Goal: Contribute content: Contribute content

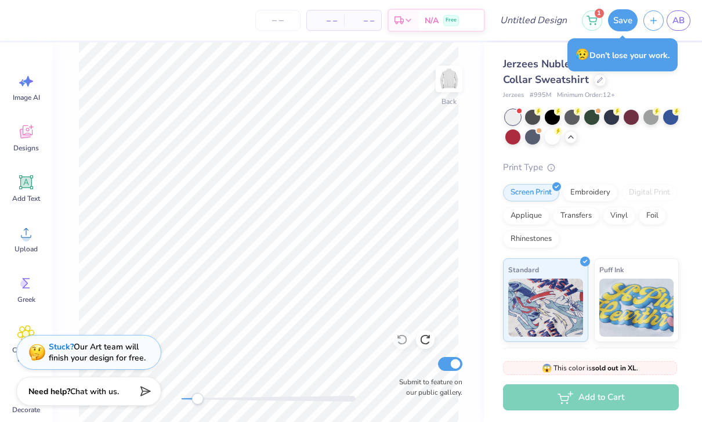
click at [18, 138] on icon at bounding box center [25, 131] width 17 height 17
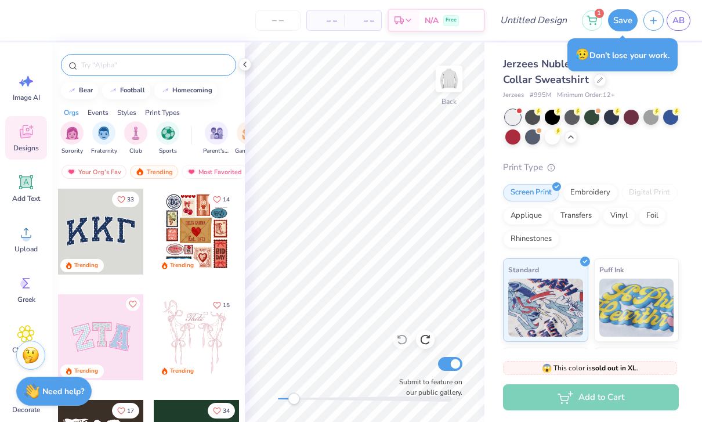
click at [100, 70] on input "text" at bounding box center [154, 65] width 148 height 12
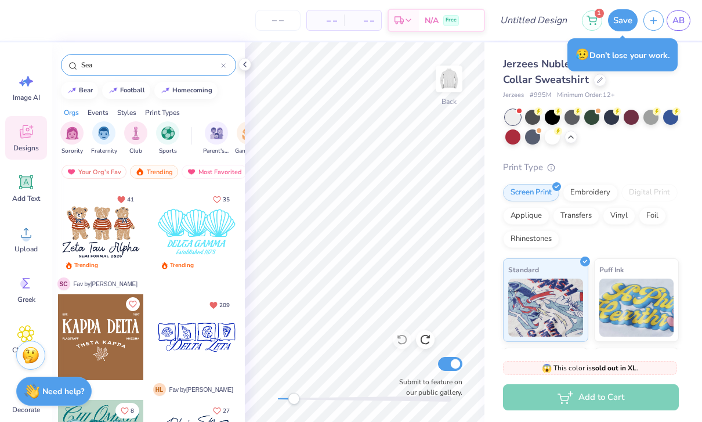
type input "Sea"
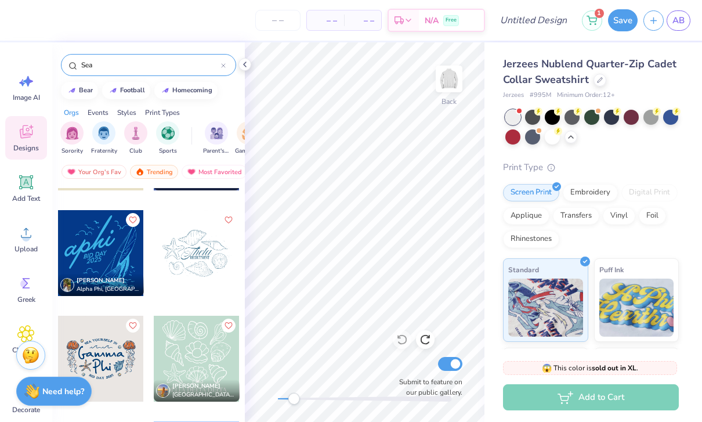
scroll to position [2303, 0]
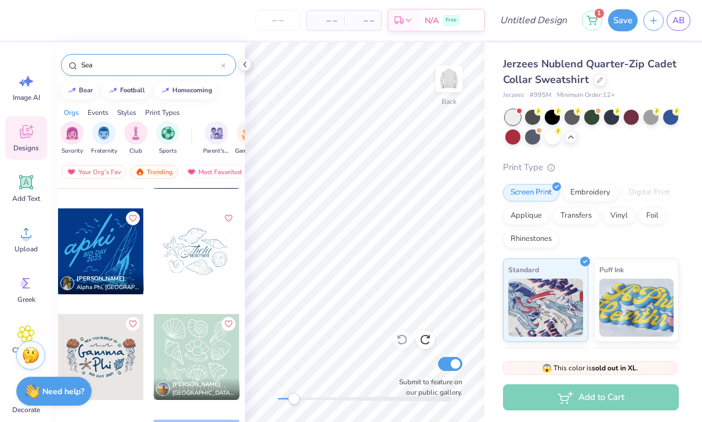
click at [173, 262] on div at bounding box center [197, 251] width 86 height 86
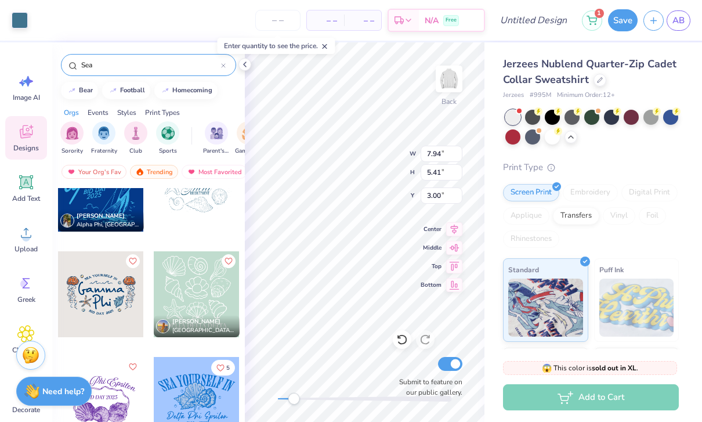
scroll to position [2365, 0]
click at [400, 339] on icon at bounding box center [402, 339] width 12 height 12
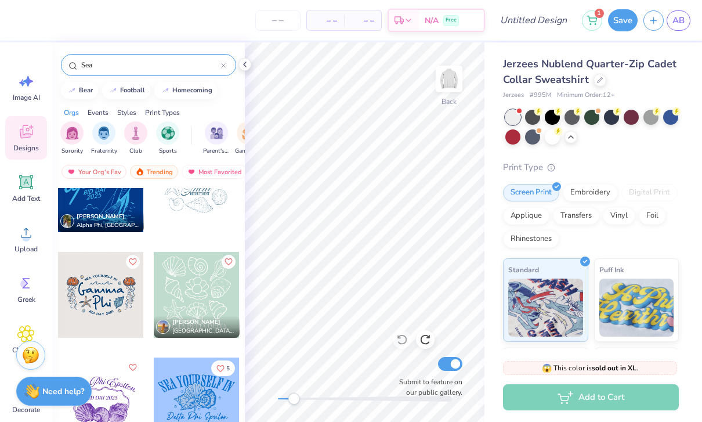
click at [97, 296] on div at bounding box center [101, 295] width 86 height 86
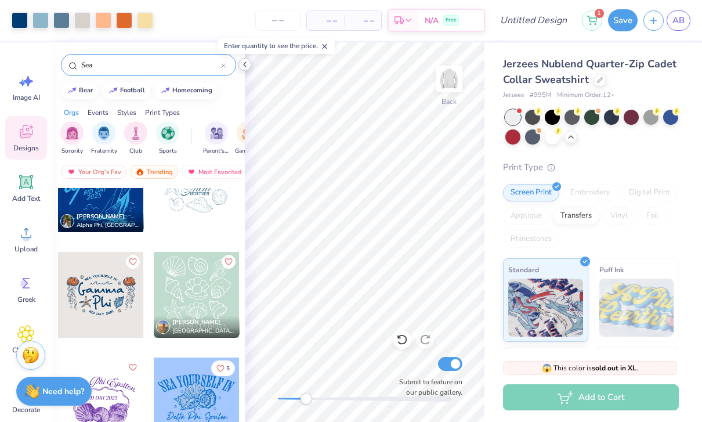
click at [241, 61] on icon at bounding box center [244, 64] width 9 height 9
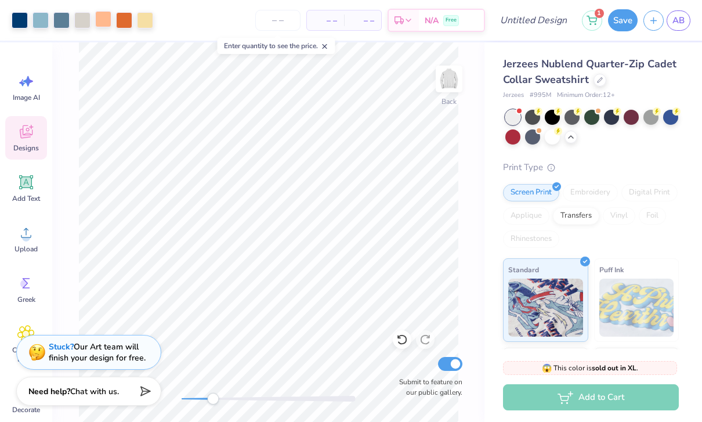
click at [109, 25] on div at bounding box center [103, 19] width 16 height 16
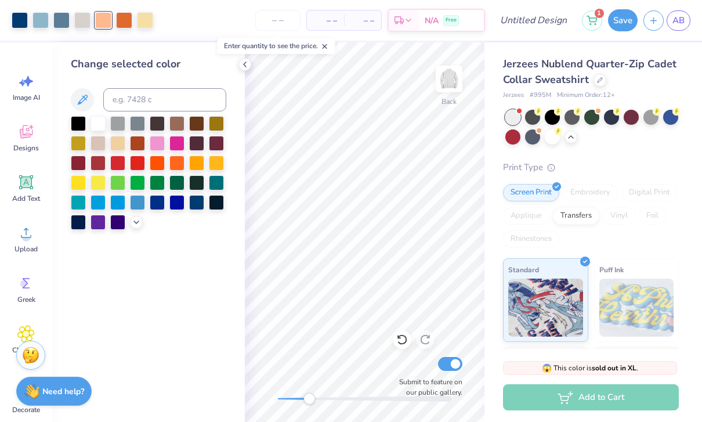
click at [109, 24] on div at bounding box center [103, 20] width 16 height 16
click at [105, 23] on div at bounding box center [103, 20] width 16 height 16
click at [104, 26] on div at bounding box center [103, 20] width 16 height 16
click at [104, 25] on div at bounding box center [103, 20] width 16 height 16
click at [101, 21] on div at bounding box center [103, 20] width 16 height 16
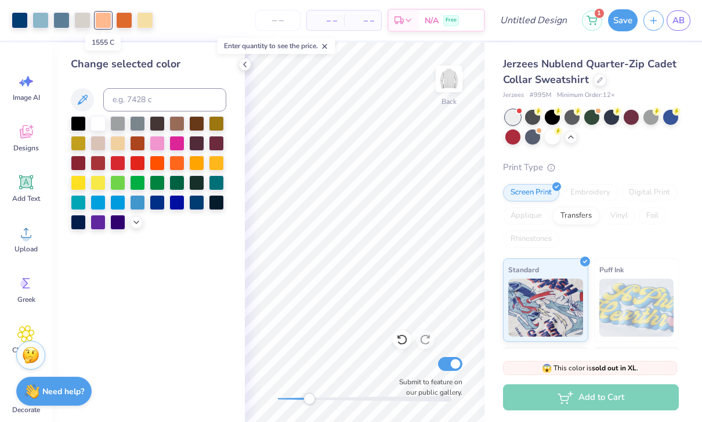
click at [103, 13] on div at bounding box center [103, 20] width 16 height 16
click at [249, 68] on icon at bounding box center [244, 64] width 9 height 9
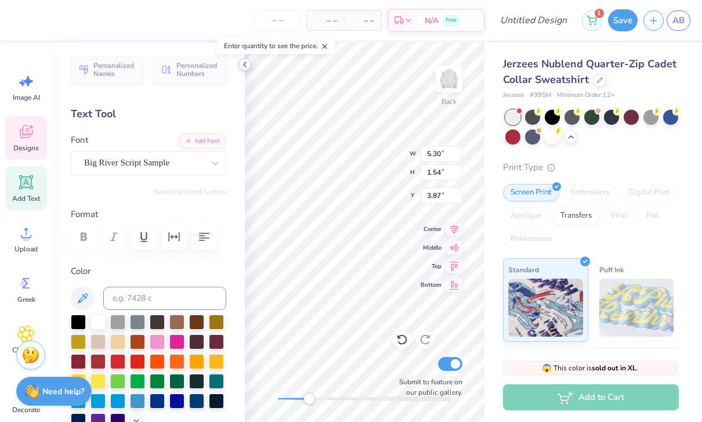
click at [241, 60] on icon at bounding box center [244, 64] width 9 height 9
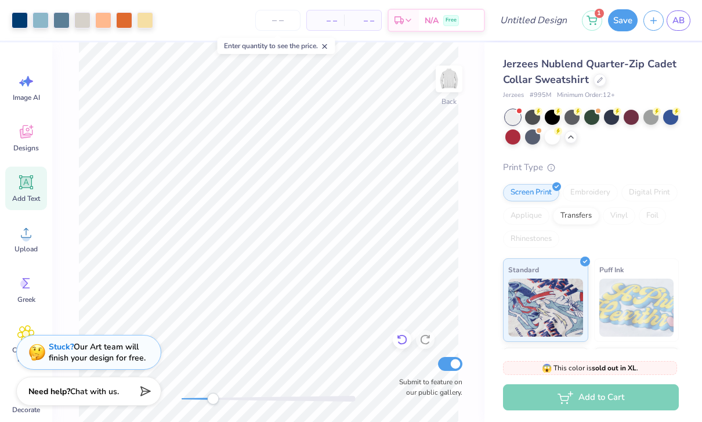
click at [401, 338] on icon at bounding box center [402, 339] width 12 height 12
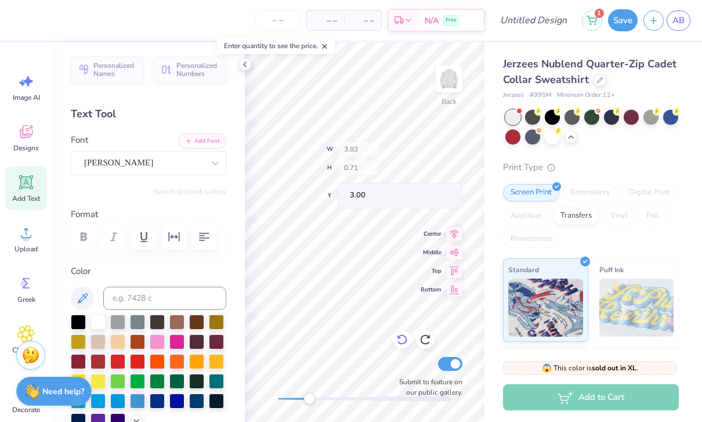
type input "2.12"
type input "1.72"
type input "5.34"
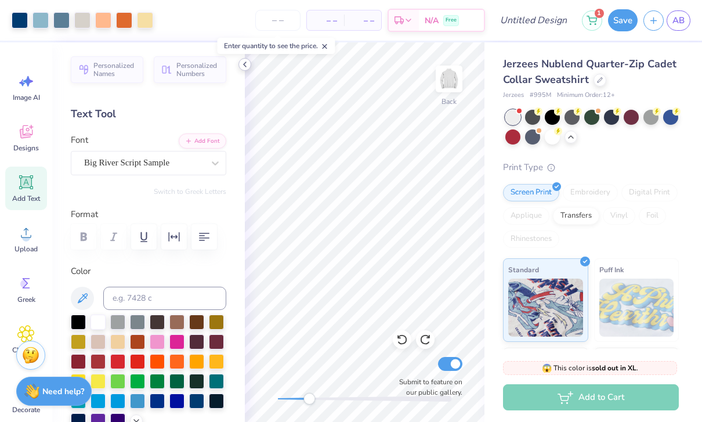
click at [247, 66] on icon at bounding box center [244, 64] width 9 height 9
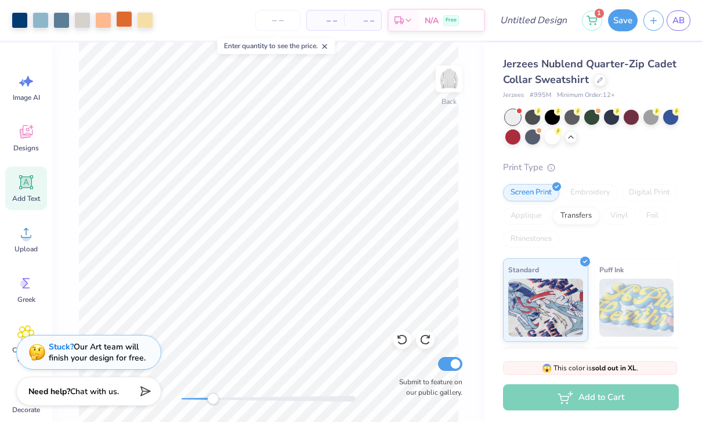
click at [128, 24] on div at bounding box center [124, 19] width 16 height 16
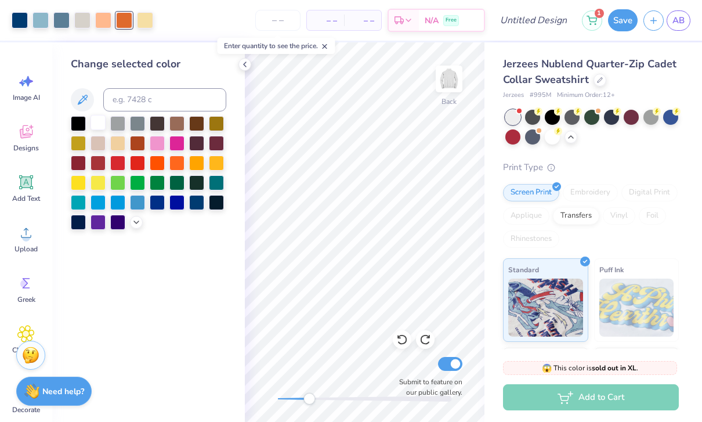
click at [100, 130] on div at bounding box center [97, 122] width 15 height 15
click at [100, 133] on div at bounding box center [148, 173] width 155 height 114
click at [104, 21] on div at bounding box center [103, 19] width 16 height 16
click at [95, 205] on div at bounding box center [97, 201] width 15 height 15
click at [75, 207] on div at bounding box center [78, 201] width 15 height 15
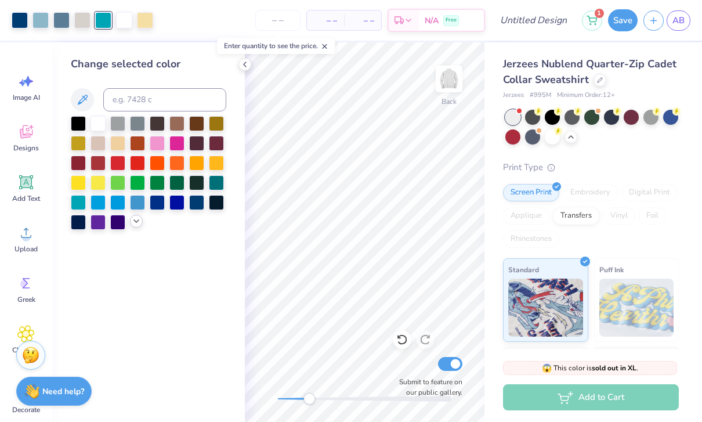
click at [139, 224] on icon at bounding box center [136, 220] width 9 height 9
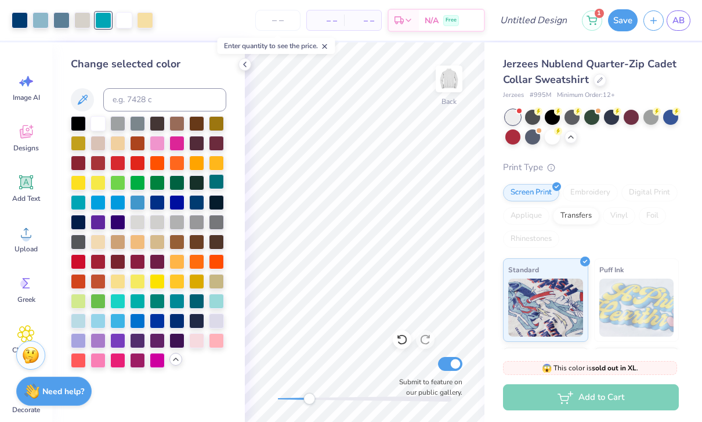
click at [218, 188] on div at bounding box center [216, 181] width 15 height 15
click at [244, 68] on icon at bounding box center [244, 64] width 9 height 9
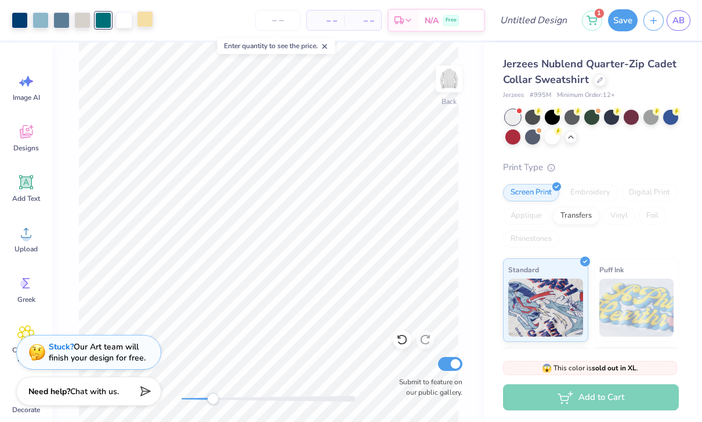
click at [153, 21] on div at bounding box center [145, 19] width 16 height 16
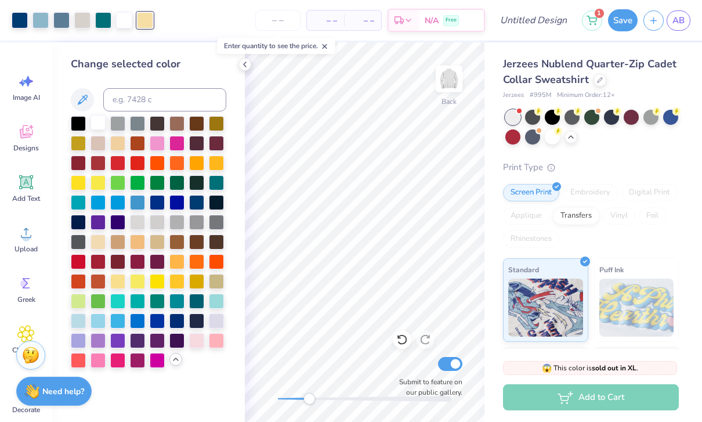
click at [97, 129] on div at bounding box center [97, 122] width 15 height 15
click at [246, 64] on icon at bounding box center [244, 64] width 9 height 9
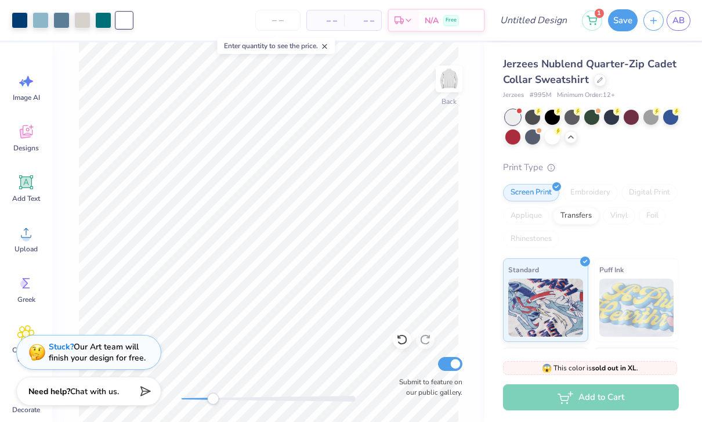
click at [118, 27] on div at bounding box center [124, 20] width 16 height 16
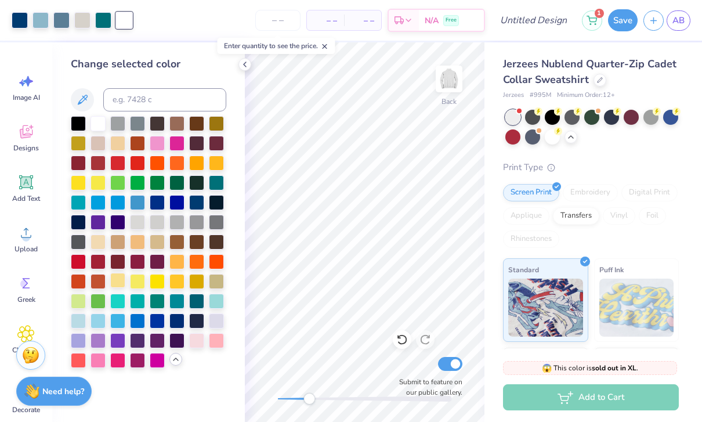
click at [114, 284] on div at bounding box center [117, 280] width 15 height 15
click at [92, 124] on div at bounding box center [97, 122] width 15 height 15
click at [217, 186] on div at bounding box center [216, 181] width 15 height 15
click at [96, 129] on div at bounding box center [97, 122] width 15 height 15
click at [241, 64] on icon at bounding box center [244, 64] width 9 height 9
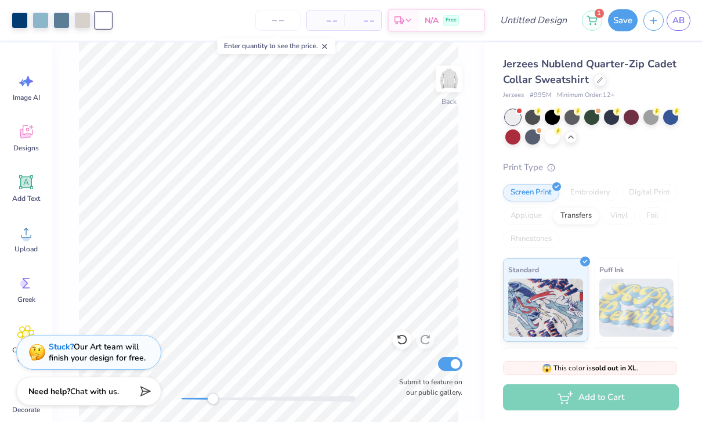
click at [105, 22] on div at bounding box center [103, 20] width 16 height 16
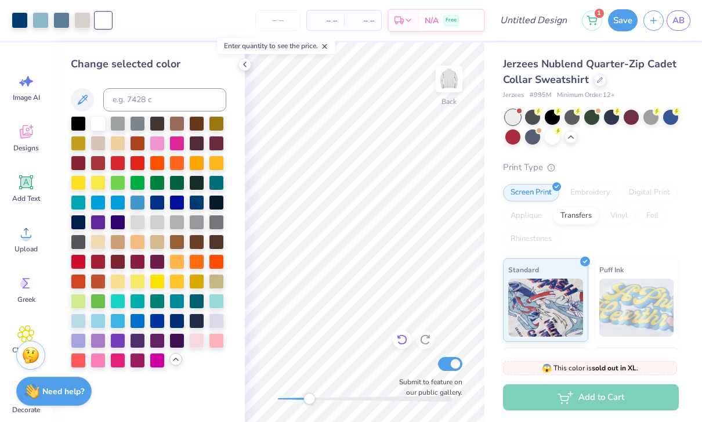
click at [403, 342] on icon at bounding box center [402, 339] width 12 height 12
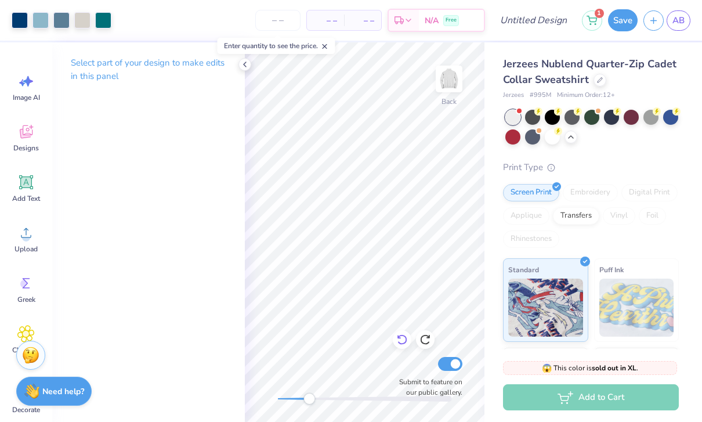
click at [401, 345] on icon at bounding box center [402, 339] width 12 height 12
click at [400, 345] on icon at bounding box center [402, 339] width 12 height 12
click at [400, 341] on icon at bounding box center [402, 339] width 12 height 12
click at [402, 341] on icon at bounding box center [402, 339] width 12 height 12
click at [402, 343] on icon at bounding box center [402, 339] width 12 height 12
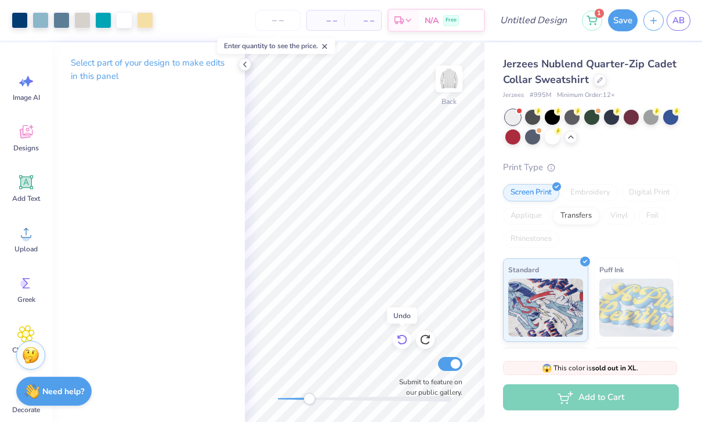
click at [399, 347] on div at bounding box center [402, 339] width 19 height 19
click at [400, 345] on icon at bounding box center [402, 339] width 12 height 12
click at [400, 346] on div at bounding box center [402, 339] width 19 height 19
click at [428, 340] on icon at bounding box center [425, 339] width 12 height 12
click at [427, 342] on icon at bounding box center [425, 339] width 12 height 12
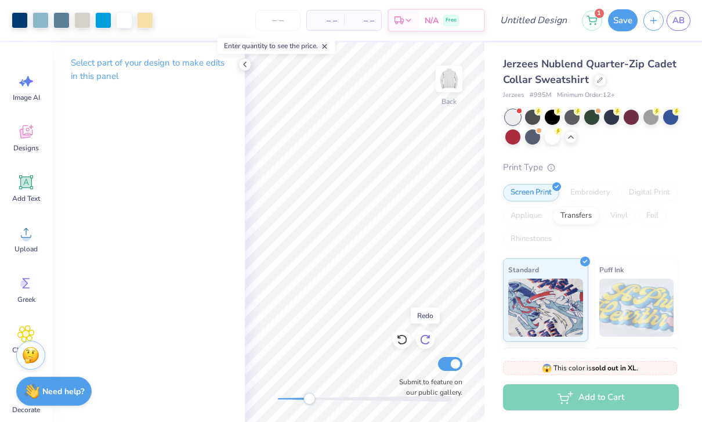
click at [425, 347] on div at bounding box center [425, 339] width 19 height 19
click at [427, 346] on div at bounding box center [425, 339] width 19 height 19
click at [430, 345] on icon at bounding box center [425, 339] width 12 height 12
click at [407, 342] on icon at bounding box center [402, 339] width 12 height 12
click at [407, 343] on icon at bounding box center [402, 339] width 12 height 12
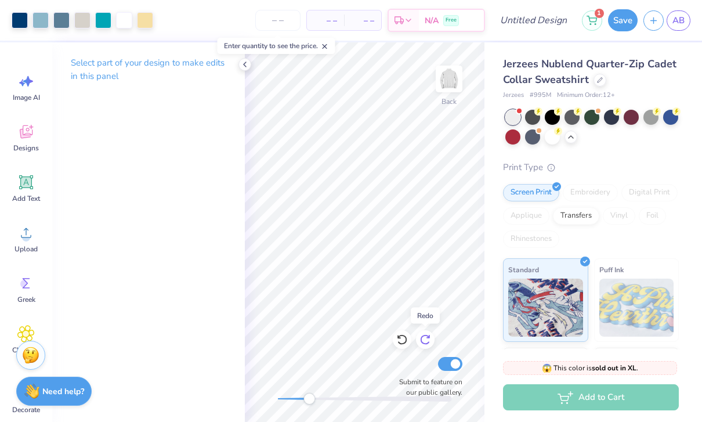
click at [147, 17] on div at bounding box center [145, 20] width 16 height 16
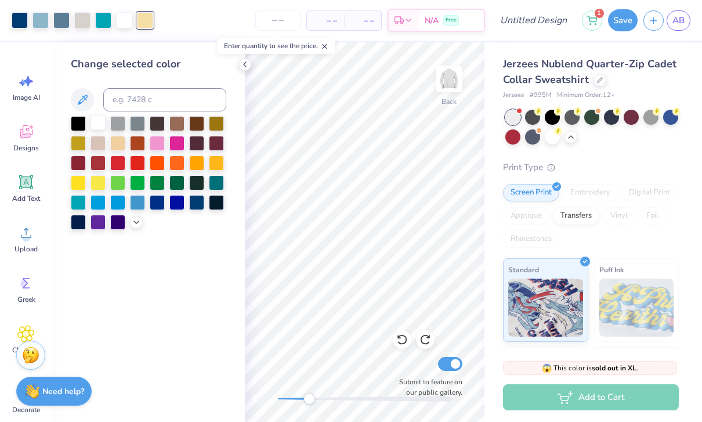
click at [97, 122] on div at bounding box center [97, 122] width 15 height 15
click at [244, 67] on icon at bounding box center [244, 64] width 9 height 9
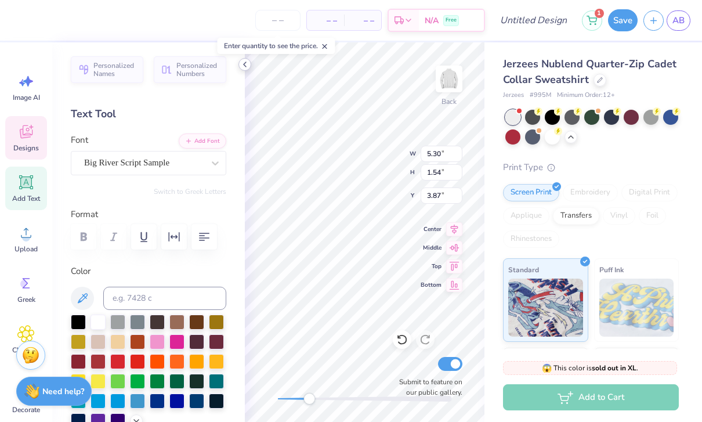
scroll to position [1, 0]
click at [242, 67] on icon at bounding box center [244, 64] width 9 height 9
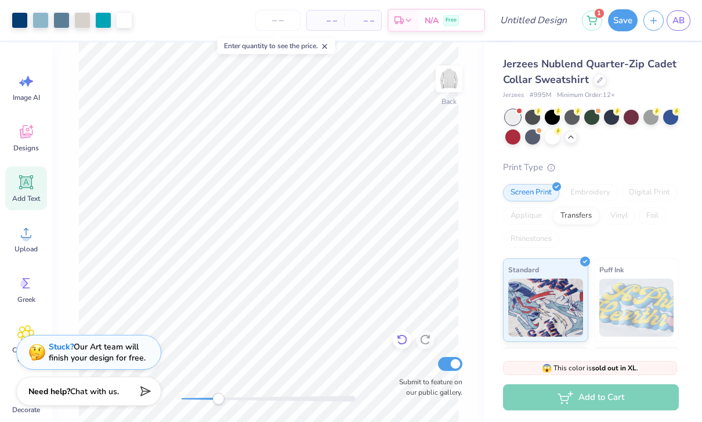
click at [400, 341] on icon at bounding box center [402, 339] width 12 height 12
click at [405, 346] on div at bounding box center [402, 339] width 19 height 19
click at [404, 346] on div at bounding box center [402, 339] width 19 height 19
click at [405, 360] on div "Submit to feature on our public gallery." at bounding box center [428, 375] width 70 height 43
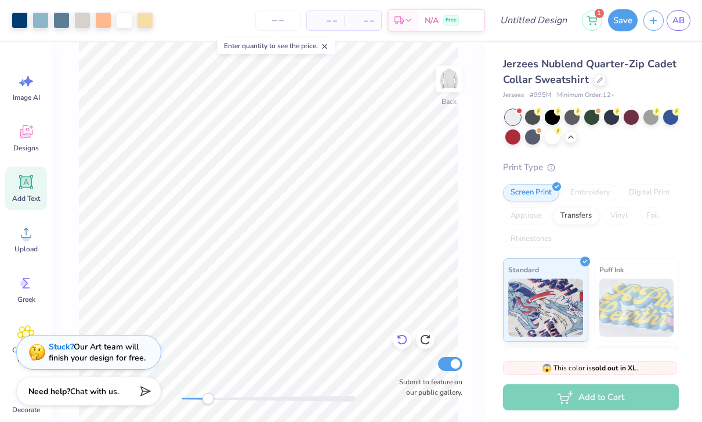
click at [403, 347] on div at bounding box center [402, 339] width 19 height 19
click at [400, 340] on icon at bounding box center [402, 339] width 12 height 12
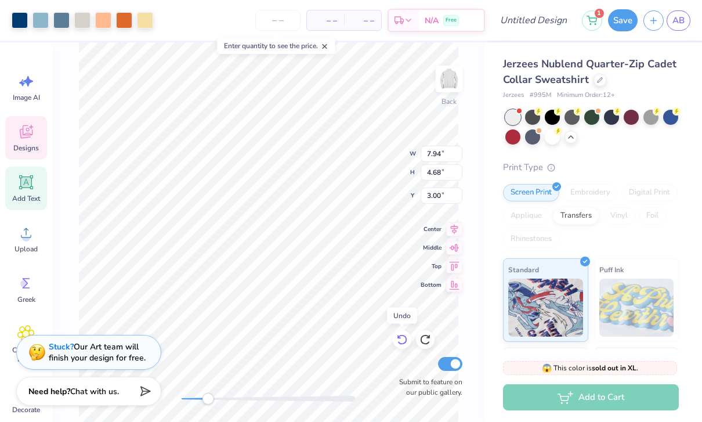
click at [404, 347] on div at bounding box center [402, 339] width 19 height 19
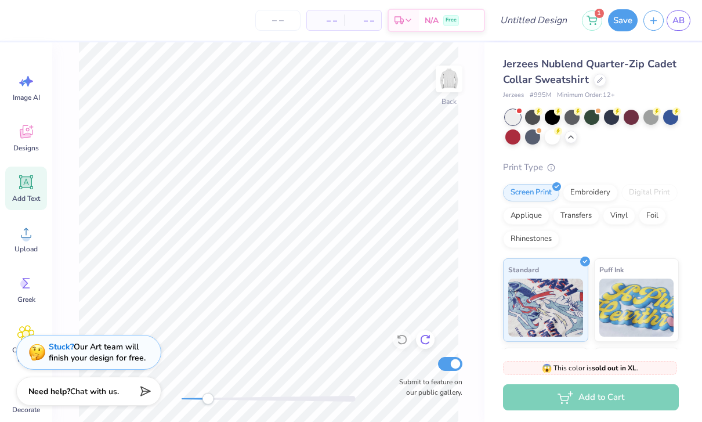
click at [427, 348] on div at bounding box center [425, 339] width 19 height 19
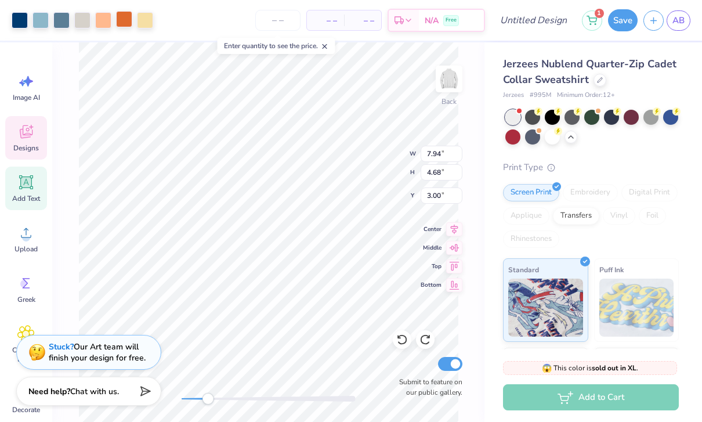
click at [125, 18] on div at bounding box center [124, 19] width 16 height 16
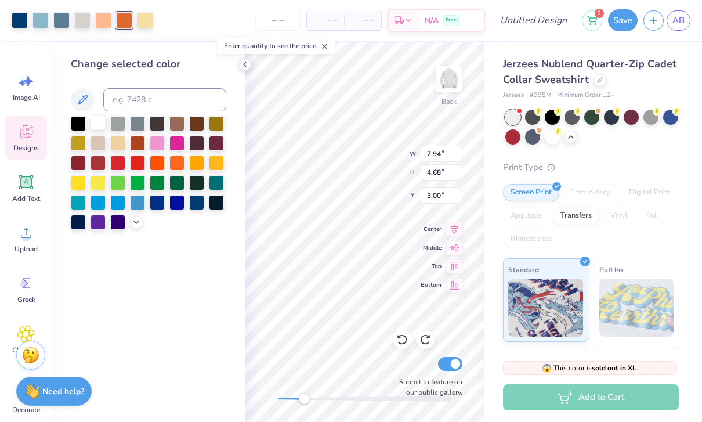
click at [97, 130] on div at bounding box center [97, 122] width 15 height 15
click at [107, 17] on div at bounding box center [103, 19] width 16 height 16
click at [216, 187] on div at bounding box center [216, 181] width 15 height 15
click at [144, 21] on div at bounding box center [145, 19] width 16 height 16
click at [97, 129] on div at bounding box center [97, 122] width 15 height 15
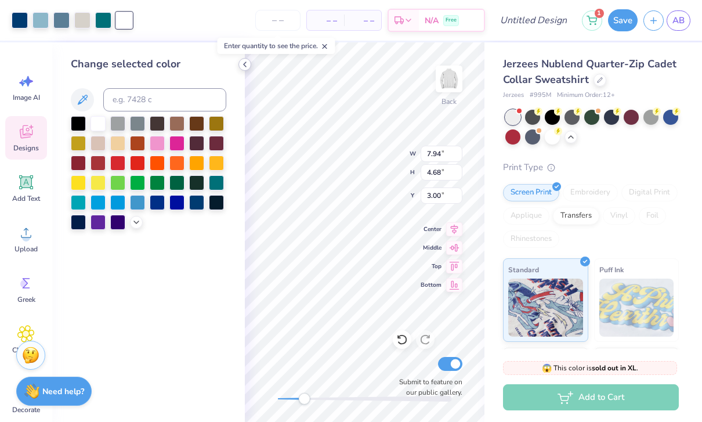
click at [245, 68] on icon at bounding box center [244, 64] width 9 height 9
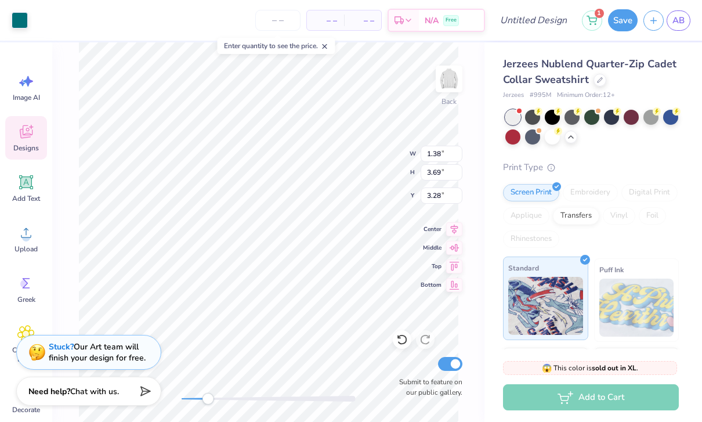
type input "1.20"
type input "3.19"
type input "3.78"
click at [401, 337] on icon at bounding box center [402, 339] width 12 height 12
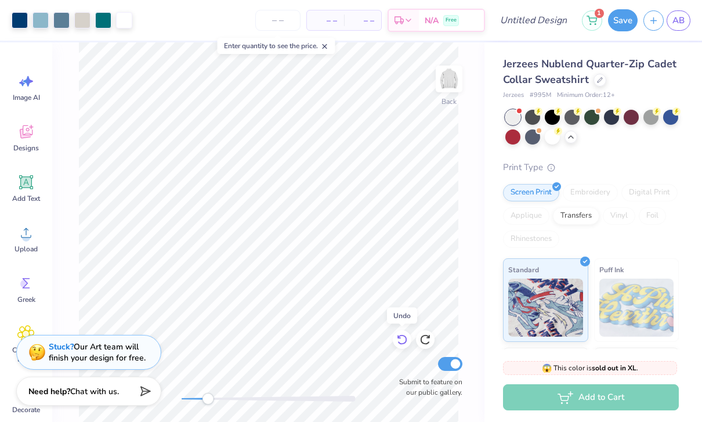
click at [399, 335] on icon at bounding box center [402, 339] width 12 height 12
click at [403, 335] on icon at bounding box center [402, 340] width 10 height 10
click at [628, 24] on button "Save" at bounding box center [623, 19] width 30 height 22
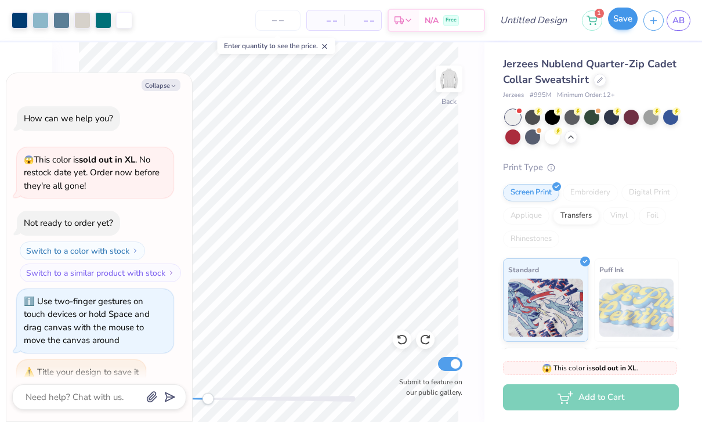
scroll to position [12, 0]
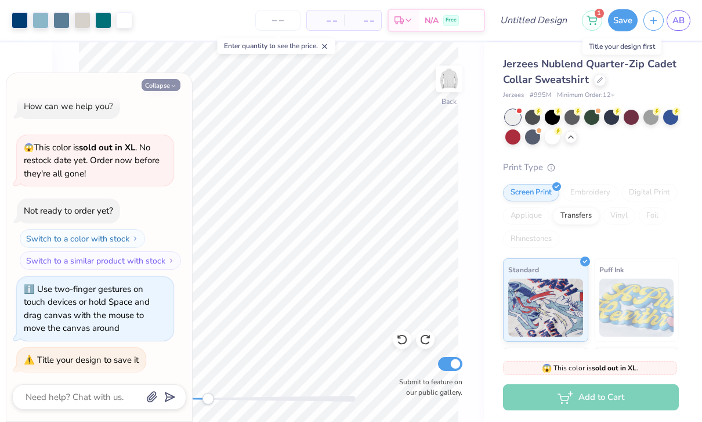
click at [164, 88] on button "Collapse" at bounding box center [161, 85] width 39 height 12
type textarea "x"
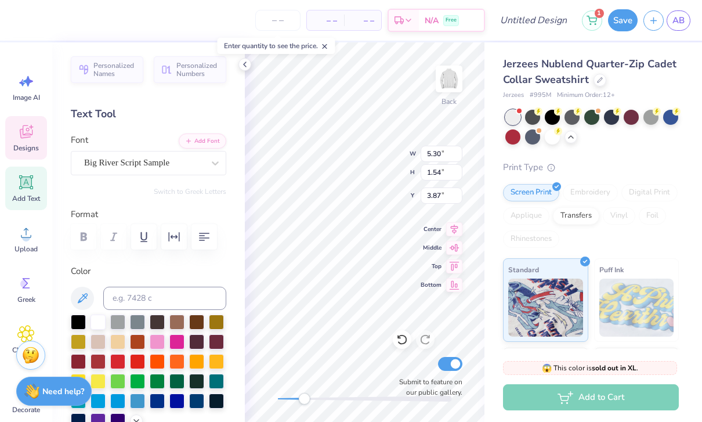
scroll to position [1, 0]
type textarea "N"
type textarea "n"
type textarea "N"
type textarea "n"
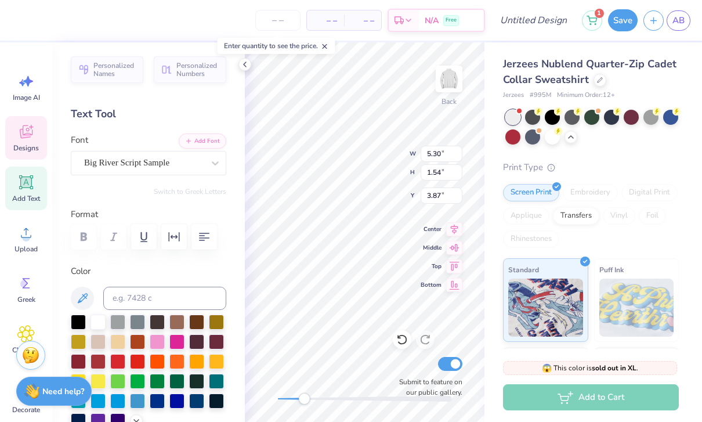
type textarea "N"
type textarea "n"
click at [248, 69] on div at bounding box center [244, 64] width 13 height 13
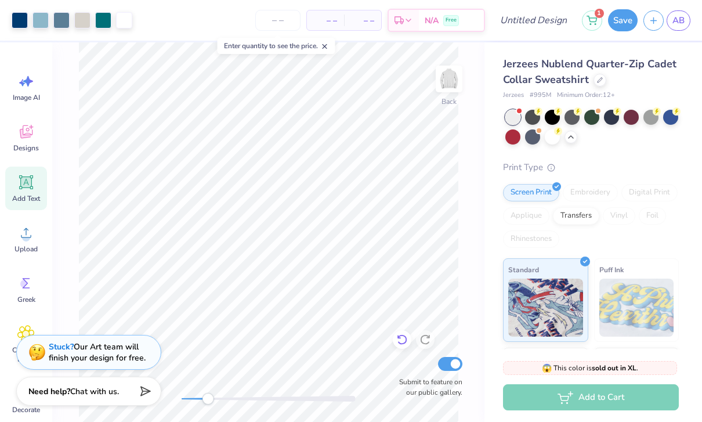
click at [401, 339] on icon at bounding box center [402, 339] width 12 height 12
click at [681, 20] on span "AB" at bounding box center [678, 20] width 12 height 13
